Goal: Task Accomplishment & Management: Manage account settings

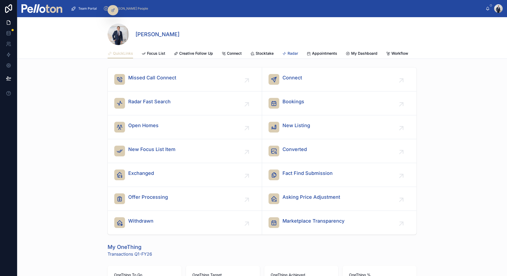
click at [284, 54] on icon at bounding box center [284, 53] width 4 height 4
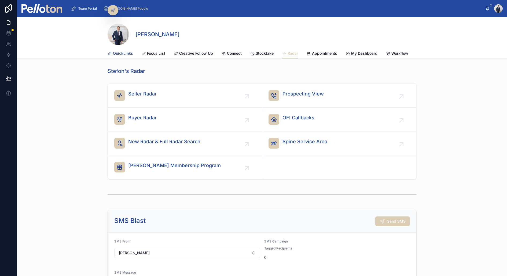
click at [123, 52] on span "QuickLinks" at bounding box center [123, 53] width 20 height 5
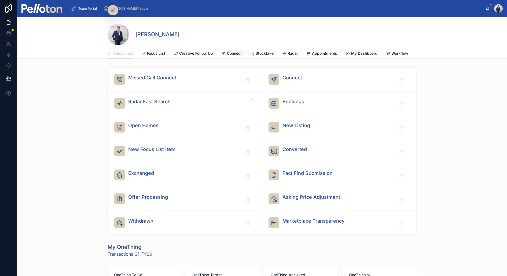
click at [134, 106] on div "Radar Fast Search" at bounding box center [149, 103] width 42 height 11
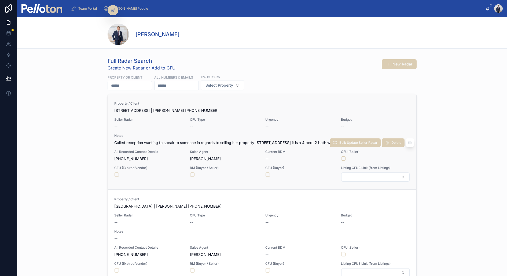
click at [134, 106] on div "Property / Client [STREET_ADDRESS] | [PERSON_NAME] [PHONE_NUMBER]" at bounding box center [261, 107] width 295 height 12
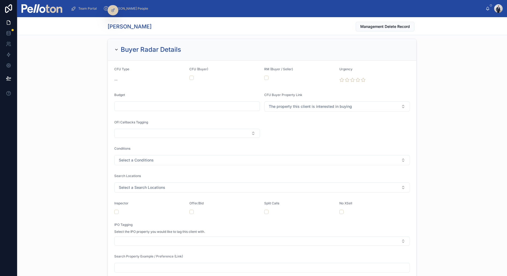
scroll to position [649, 0]
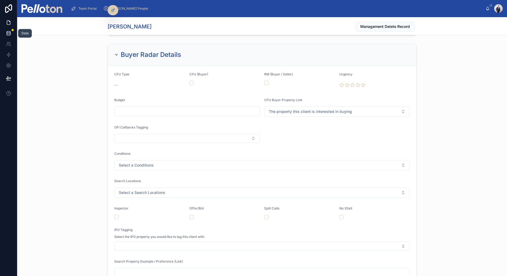
click at [9, 31] on icon at bounding box center [8, 33] width 5 height 5
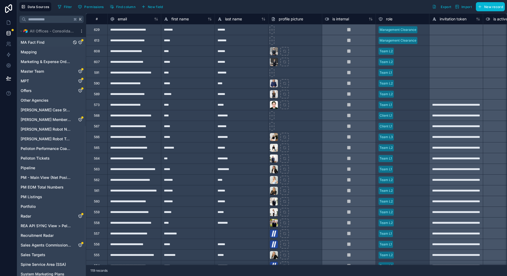
scroll to position [222, 0]
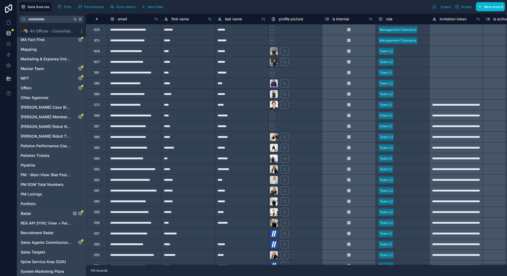
click at [80, 212] on icon "Radar" at bounding box center [80, 213] width 4 height 4
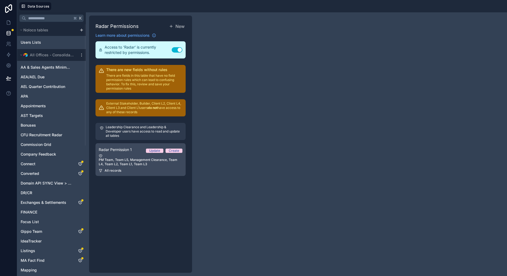
click at [123, 160] on div "PM Team, Team L5, Management Clearance, Team L4, Team L2, Team L1, Team L3" at bounding box center [141, 160] width 84 height 12
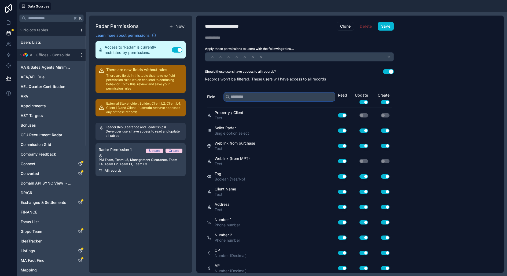
click at [231, 95] on input "text" at bounding box center [279, 96] width 111 height 9
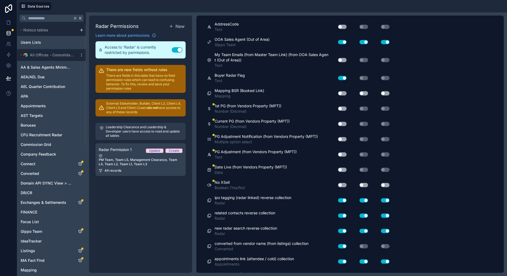
scroll to position [2897, 0]
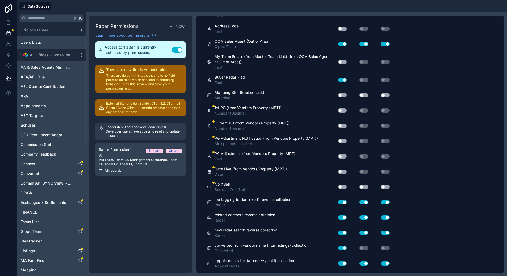
click at [343, 185] on button "Use setting" at bounding box center [342, 187] width 9 height 4
click at [363, 185] on button "Use setting" at bounding box center [363, 187] width 9 height 4
click at [386, 185] on button "Use setting" at bounding box center [385, 187] width 9 height 4
click at [345, 169] on button "Use setting" at bounding box center [342, 171] width 9 height 4
click at [343, 154] on button "Use setting" at bounding box center [342, 156] width 9 height 4
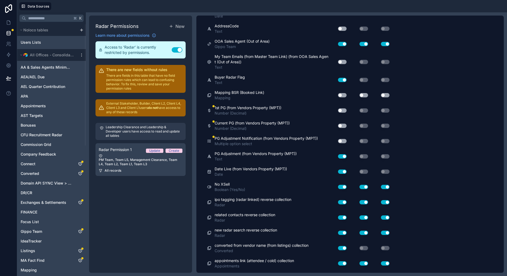
click at [342, 139] on button "Use setting" at bounding box center [342, 141] width 9 height 4
click at [343, 124] on button "Use setting" at bounding box center [342, 126] width 9 height 4
click at [341, 108] on button "Use setting" at bounding box center [342, 110] width 9 height 4
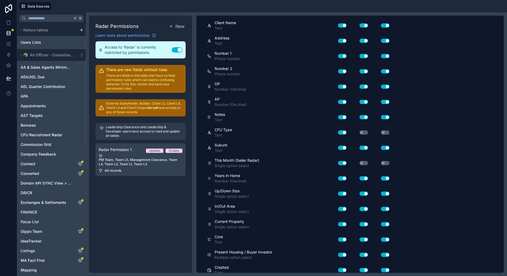
scroll to position [0, 0]
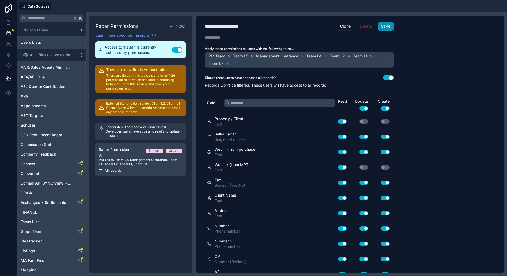
click at [383, 30] on button "Save" at bounding box center [385, 26] width 16 height 9
